Goal: Information Seeking & Learning: Learn about a topic

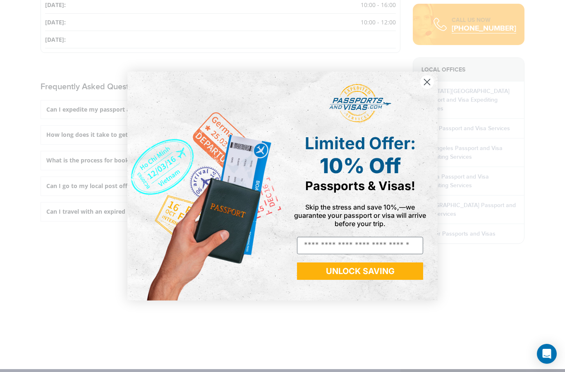
scroll to position [1083, 0]
click at [430, 89] on circle "Close dialog" at bounding box center [427, 82] width 14 height 14
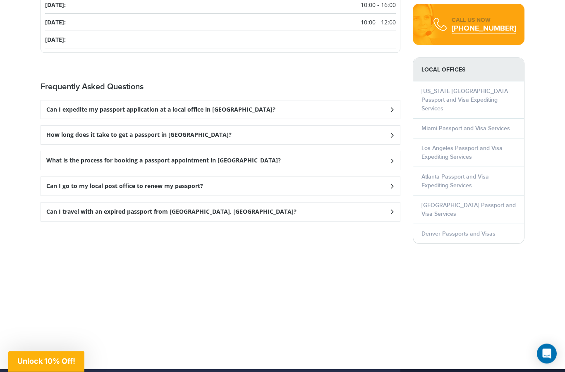
click at [375, 134] on div "How long does it take to get a passport in [GEOGRAPHIC_DATA]?" at bounding box center [220, 135] width 359 height 19
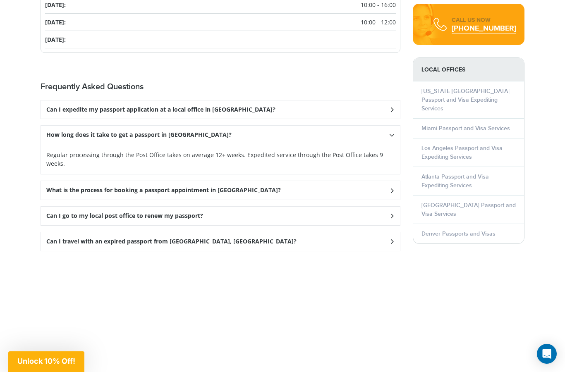
click at [127, 213] on h3 "Can I go to my local post office to renew my passport?" at bounding box center [124, 216] width 157 height 7
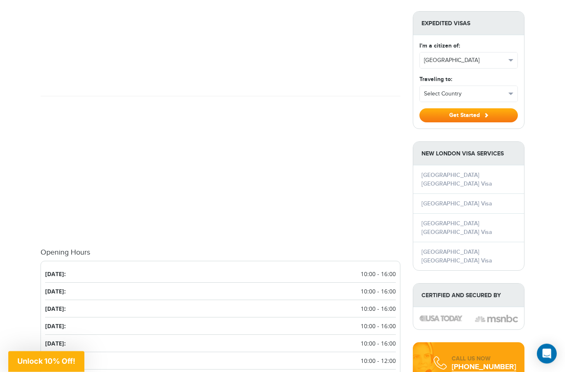
scroll to position [770, 0]
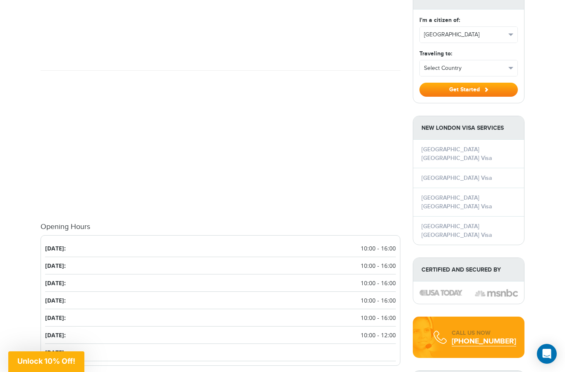
click at [60, 244] on li "Monday: 10:00 - 16:00" at bounding box center [220, 248] width 351 height 17
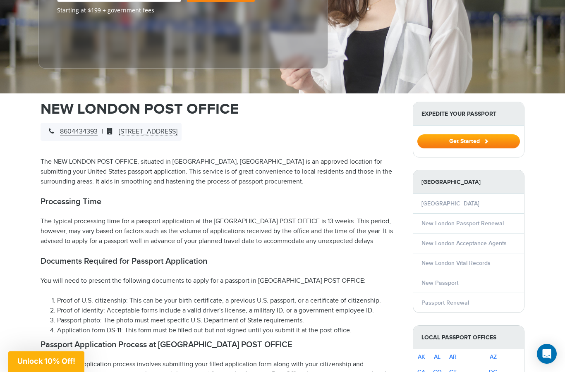
scroll to position [192, 0]
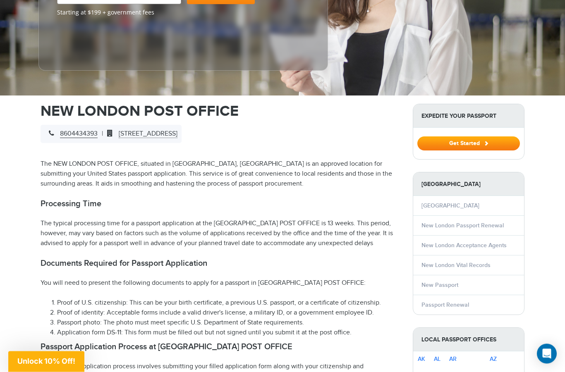
click at [140, 134] on span "27 MASONIC STREET, NEW LONDON, CT 6320" at bounding box center [140, 134] width 74 height 8
click at [431, 227] on link "New London Passport Renewal" at bounding box center [463, 226] width 82 height 7
click at [430, 225] on link "New London Passport Renewal" at bounding box center [463, 226] width 82 height 7
click at [436, 230] on li "New London Passport Renewal" at bounding box center [468, 226] width 111 height 20
click at [431, 223] on link "New London Passport Renewal" at bounding box center [463, 226] width 82 height 7
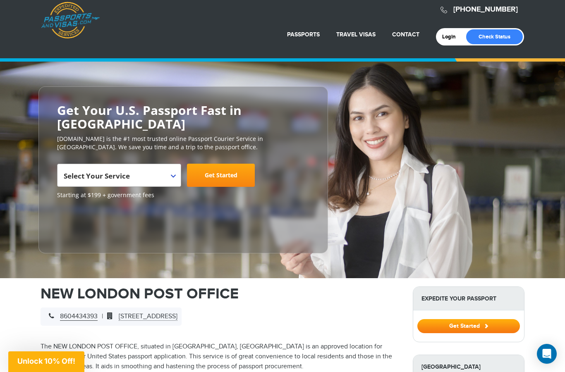
scroll to position [0, 0]
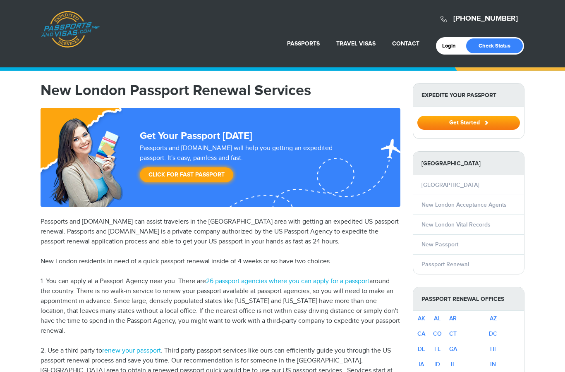
select select "**********"
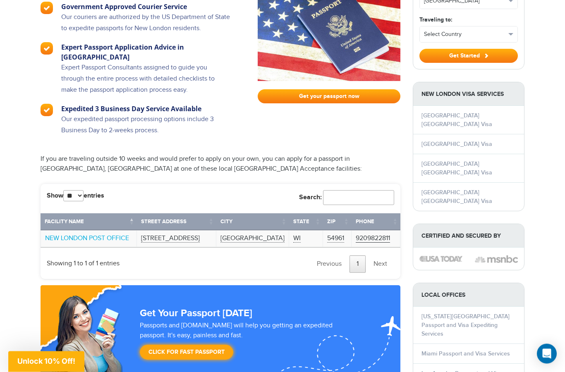
scroll to position [572, 0]
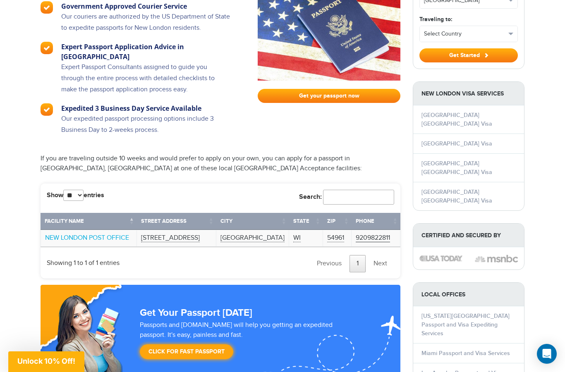
click at [296, 230] on td "WI" at bounding box center [306, 238] width 34 height 17
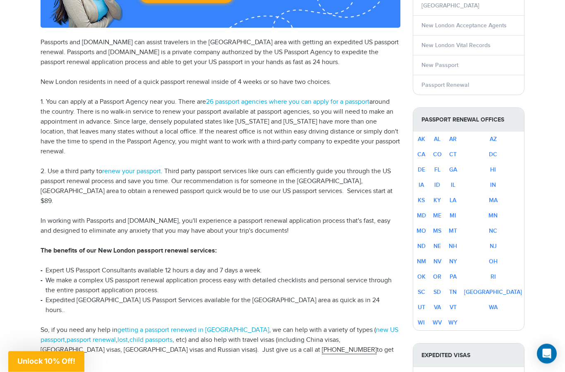
scroll to position [0, 0]
